Goal: Task Accomplishment & Management: Manage account settings

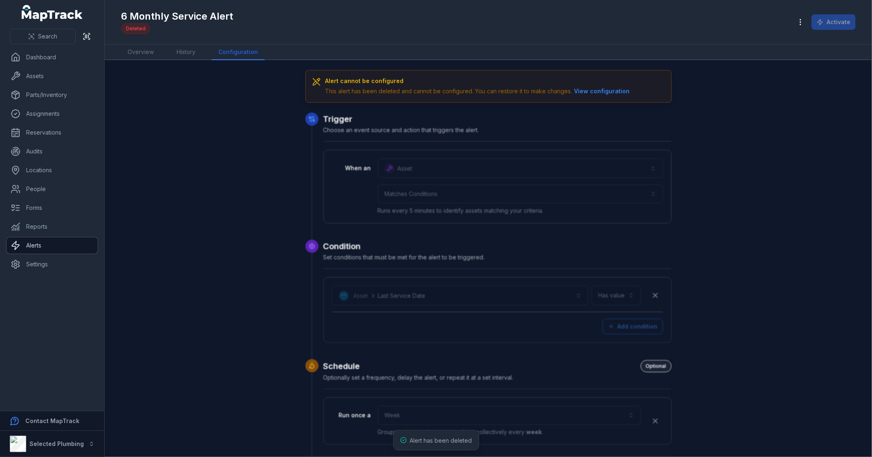
click at [54, 245] on link "Alerts" at bounding box center [52, 245] width 91 height 16
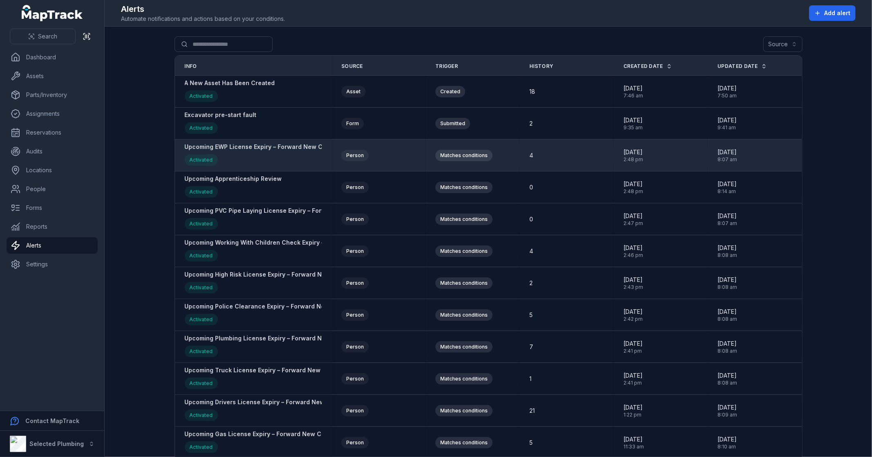
click at [247, 148] on strong "Upcoming EWP License Expiry – Forward New Copy To [EMAIL_ADDRESS][DOMAIN_NAME] …" at bounding box center [367, 147] width 365 height 8
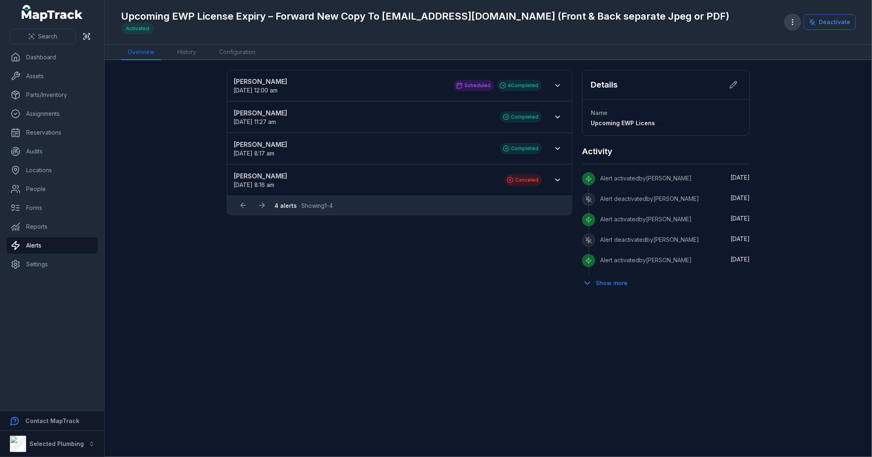
click at [795, 20] on icon "button" at bounding box center [793, 22] width 8 height 8
click at [762, 42] on div "Duplicate alert" at bounding box center [753, 44] width 91 height 15
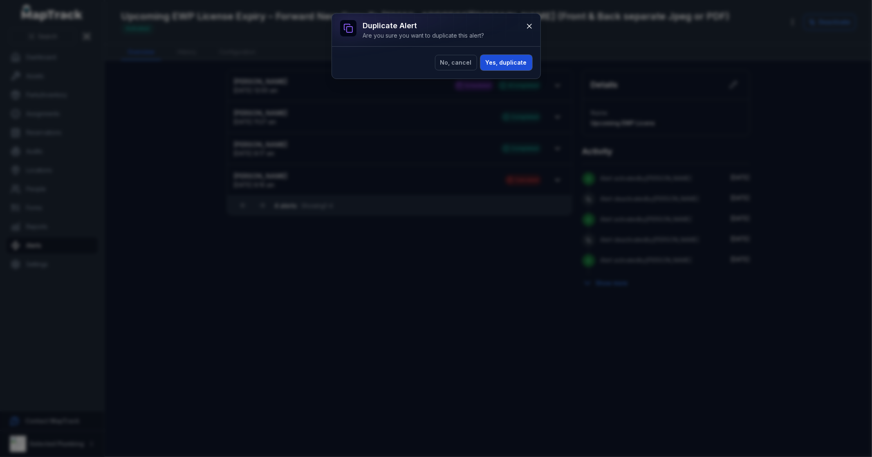
click at [513, 61] on button "Yes, duplicate" at bounding box center [507, 63] width 52 height 16
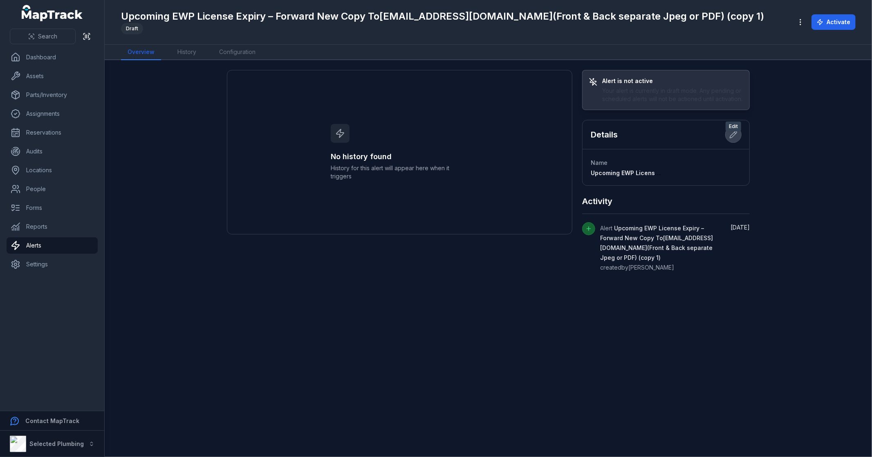
click at [737, 138] on icon at bounding box center [733, 134] width 7 height 7
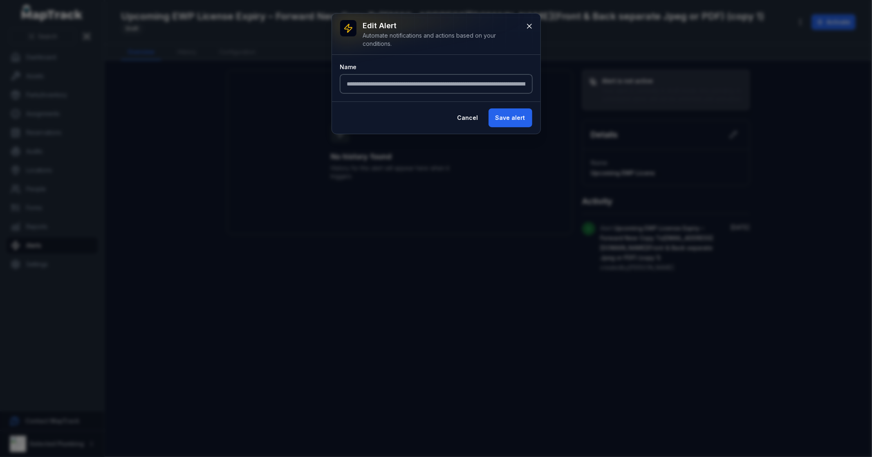
scroll to position [0, 197]
drag, startPoint x: 344, startPoint y: 83, endPoint x: 729, endPoint y: 80, distance: 384.5
click at [728, 80] on div "**********" at bounding box center [436, 228] width 872 height 457
type input "**********"
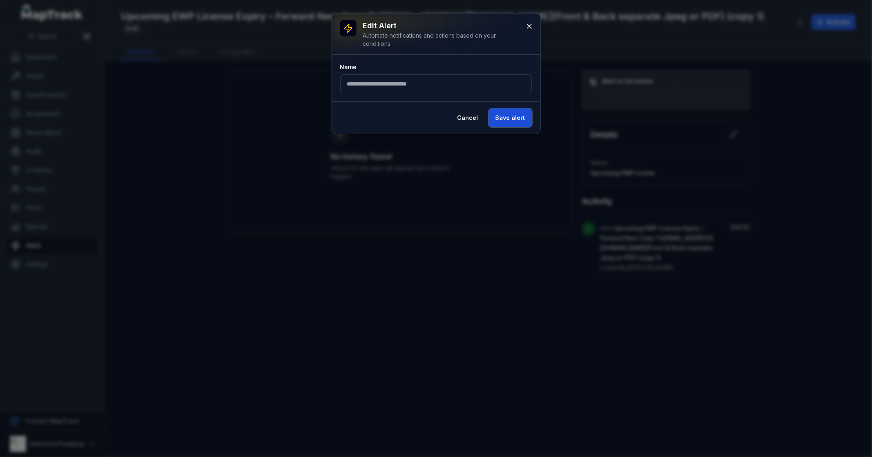
click at [508, 118] on button "Save alert" at bounding box center [511, 117] width 44 height 19
